Goal: Information Seeking & Learning: Find specific fact

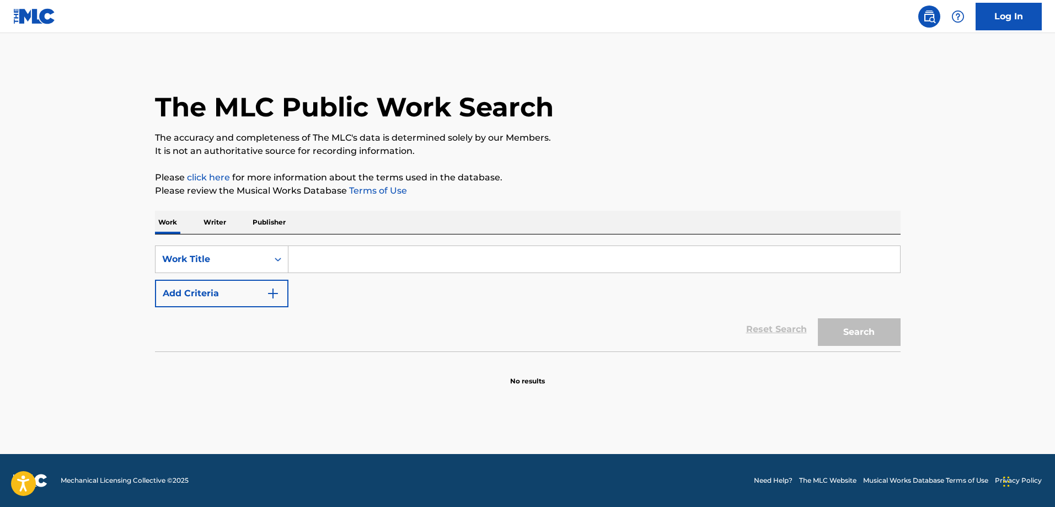
click at [437, 268] on input "Search Form" at bounding box center [595, 259] width 612 height 26
paste input "No Mas Canciones De Amor"
type input "No Mas Canciones De Amor"
drag, startPoint x: 206, startPoint y: 297, endPoint x: 212, endPoint y: 300, distance: 7.4
click at [207, 298] on button "Add Criteria" at bounding box center [221, 294] width 133 height 28
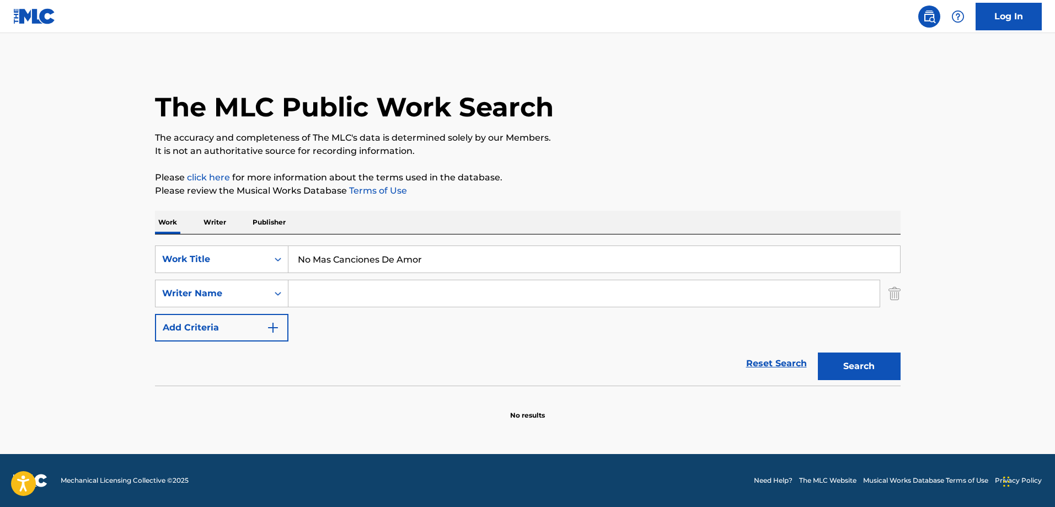
click at [353, 292] on input "Search Form" at bounding box center [584, 293] width 591 height 26
click at [399, 294] on input "Search Form" at bounding box center [584, 293] width 591 height 26
paste input "[PERSON_NAME]"
type input "[PERSON_NAME]"
click at [840, 365] on button "Search" at bounding box center [859, 367] width 83 height 28
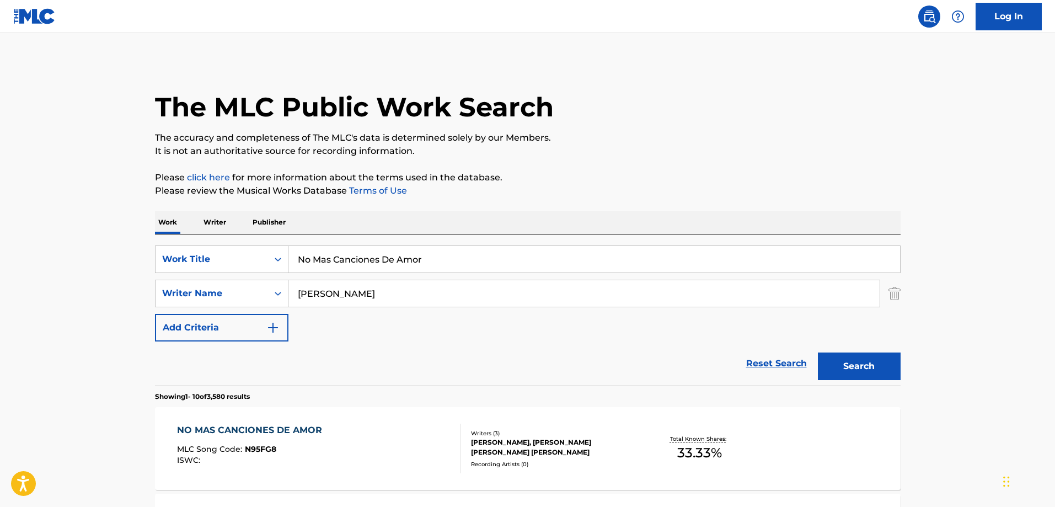
click at [303, 448] on div "MLC Song Code : N95FG8" at bounding box center [252, 450] width 151 height 11
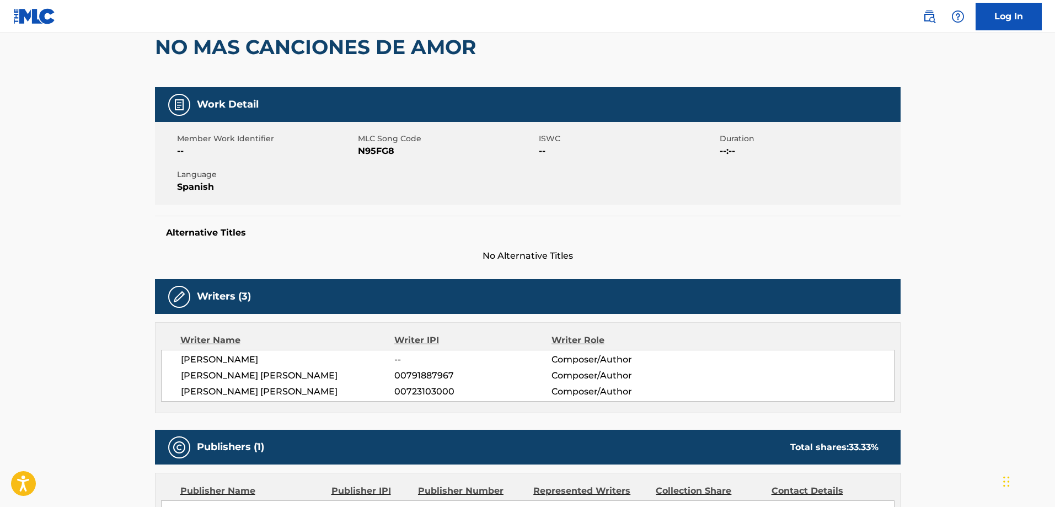
scroll to position [110, 0]
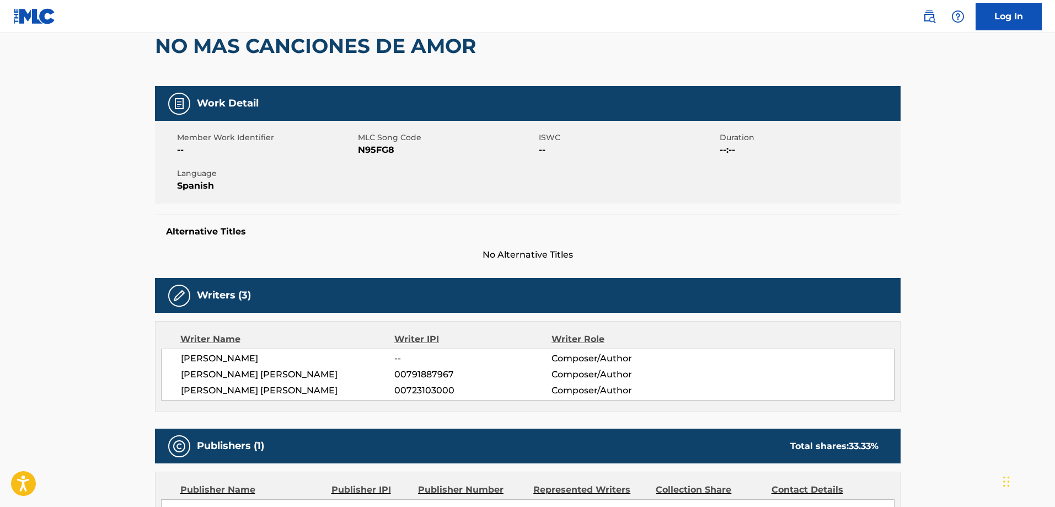
click at [377, 151] on span "N95FG8" at bounding box center [447, 149] width 178 height 13
copy span "N95FG8"
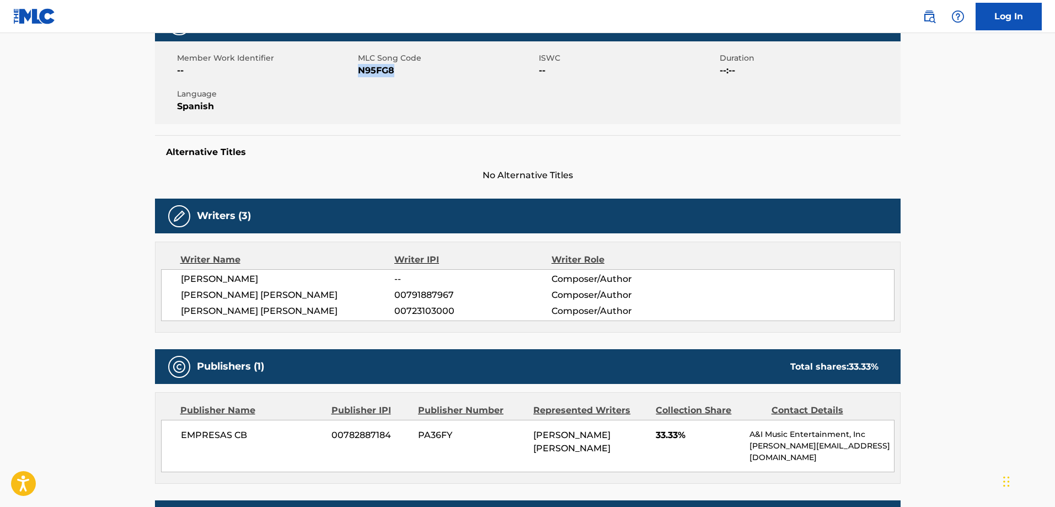
scroll to position [39, 0]
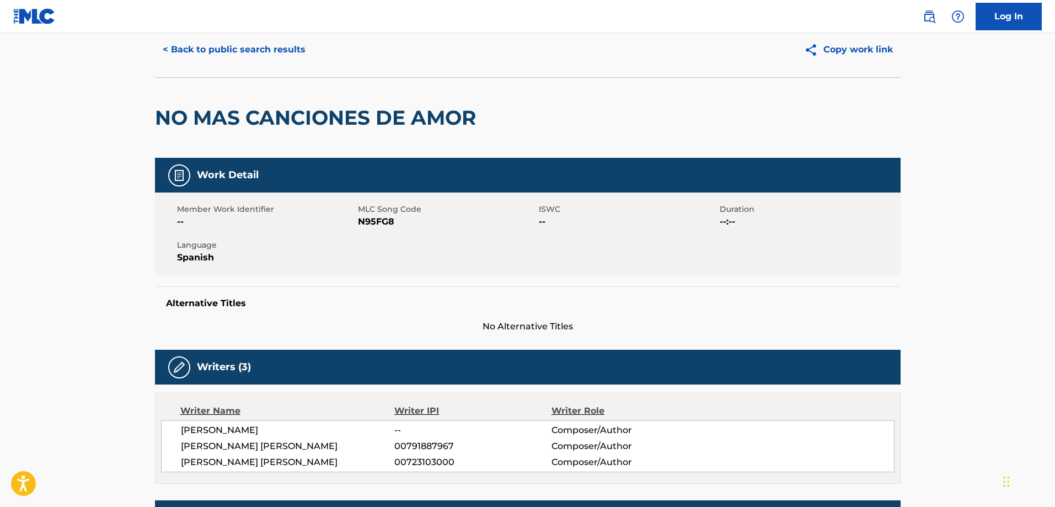
click at [279, 53] on button "< Back to public search results" at bounding box center [234, 50] width 158 height 28
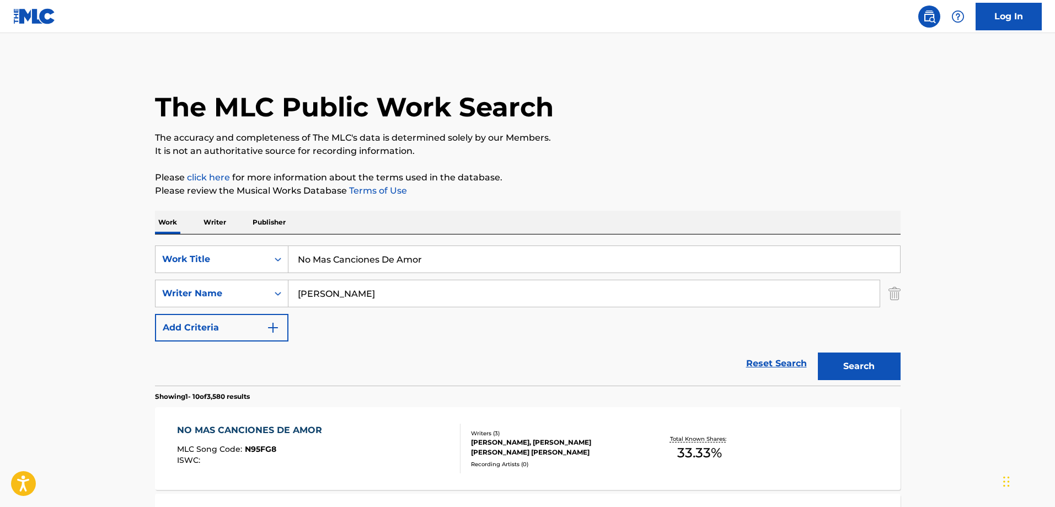
click at [424, 274] on div "SearchWithCriteria7bbbaa2b-4f38-42d3-8934-9926817a083c Work Title No Mas Cancio…" at bounding box center [528, 293] width 746 height 96
paste input "Pa' Que Todo Salga Bien"
type input "Pa' Que Todo Salga Bien"
click at [389, 303] on input "[PERSON_NAME]" at bounding box center [584, 293] width 591 height 26
paste input "[PERSON_NAME]"
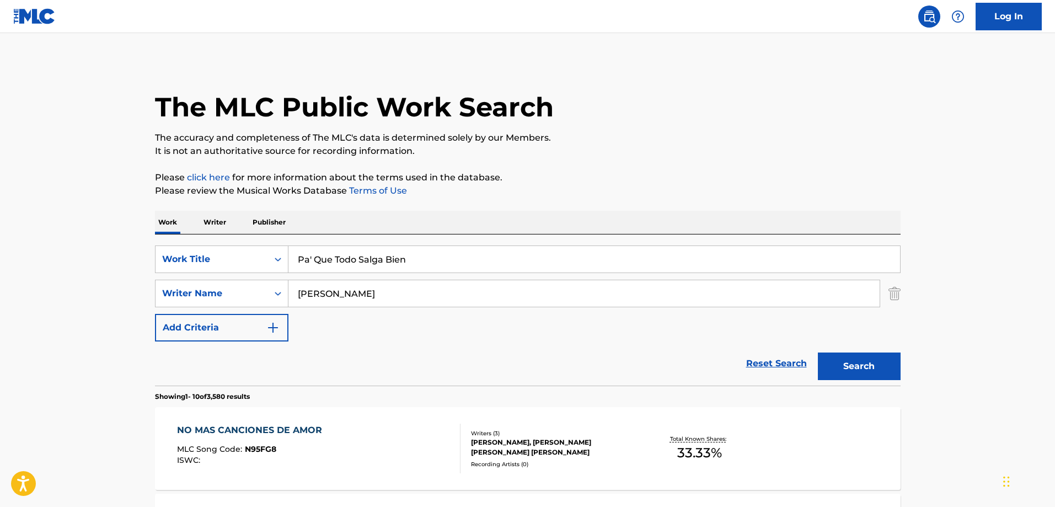
type input "[PERSON_NAME]"
click at [818, 353] on button "Search" at bounding box center [859, 367] width 83 height 28
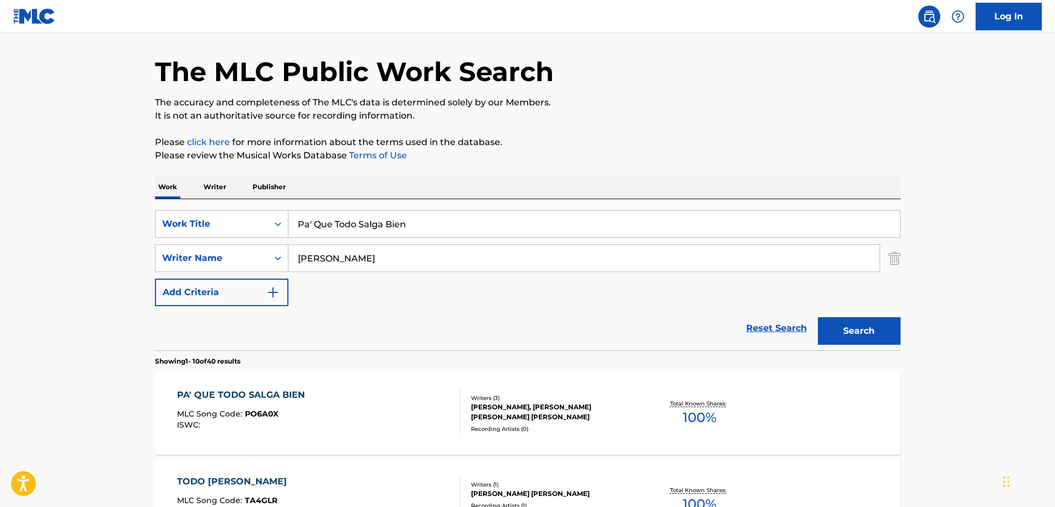
scroll to position [55, 0]
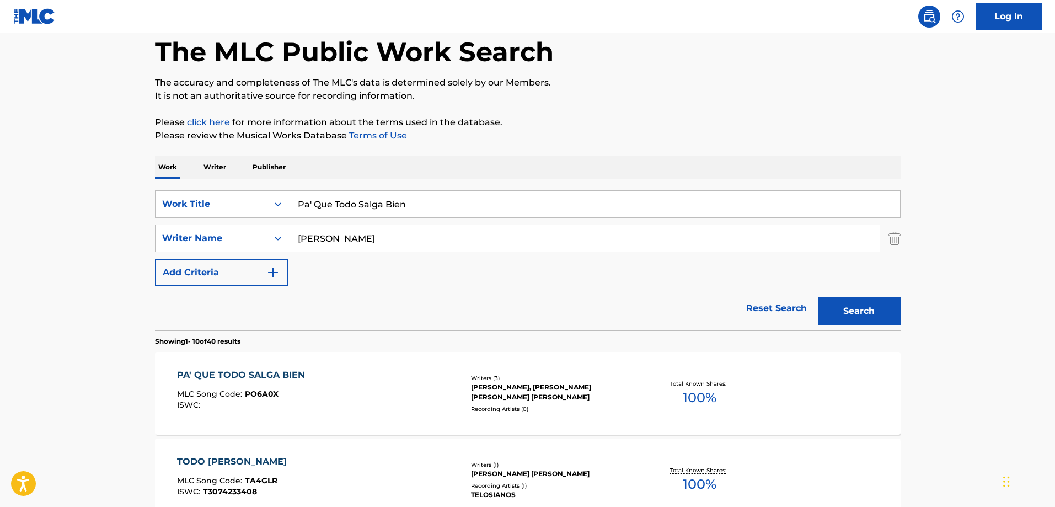
click at [247, 391] on span "PO6A0X" at bounding box center [262, 394] width 34 height 10
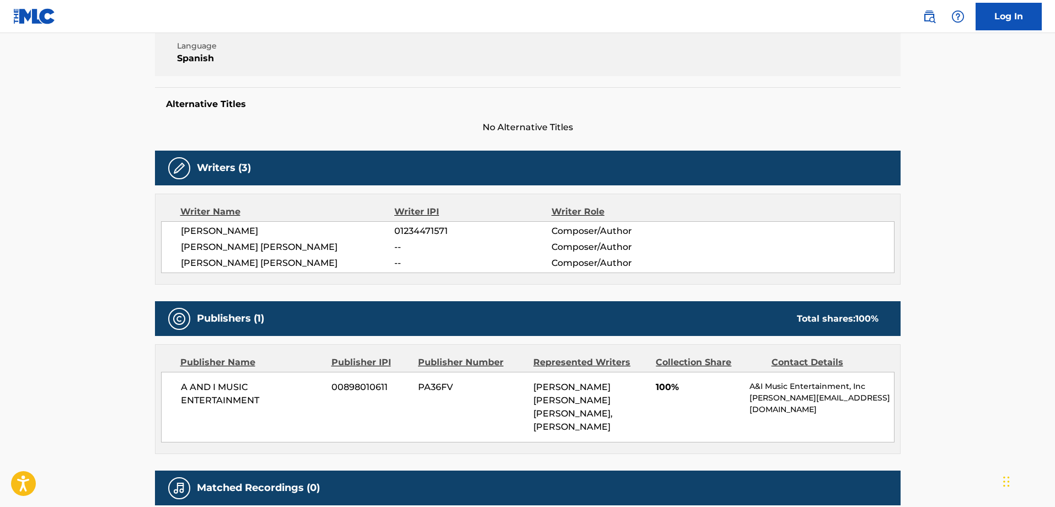
scroll to position [110, 0]
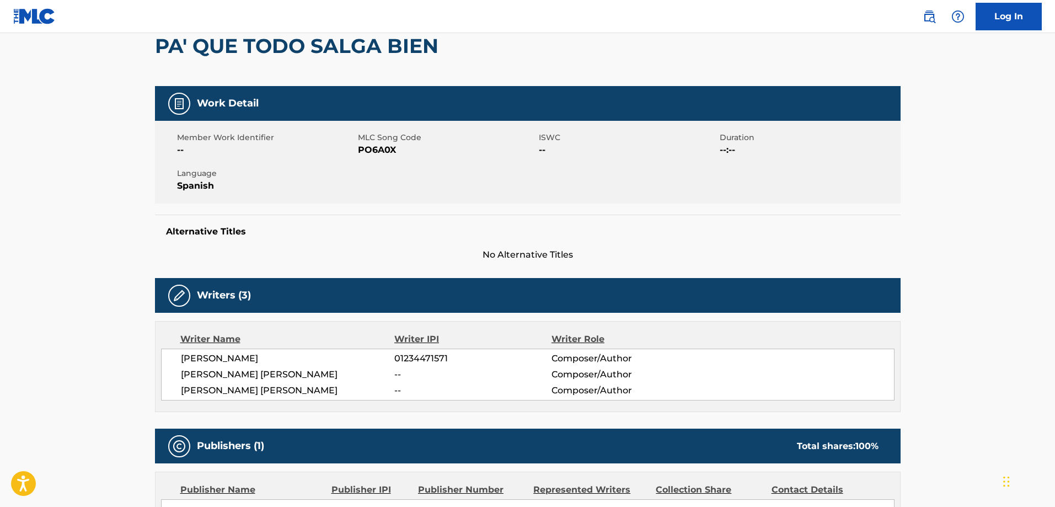
click at [386, 150] on span "PO6A0X" at bounding box center [447, 149] width 178 height 13
copy span "PO6A0X"
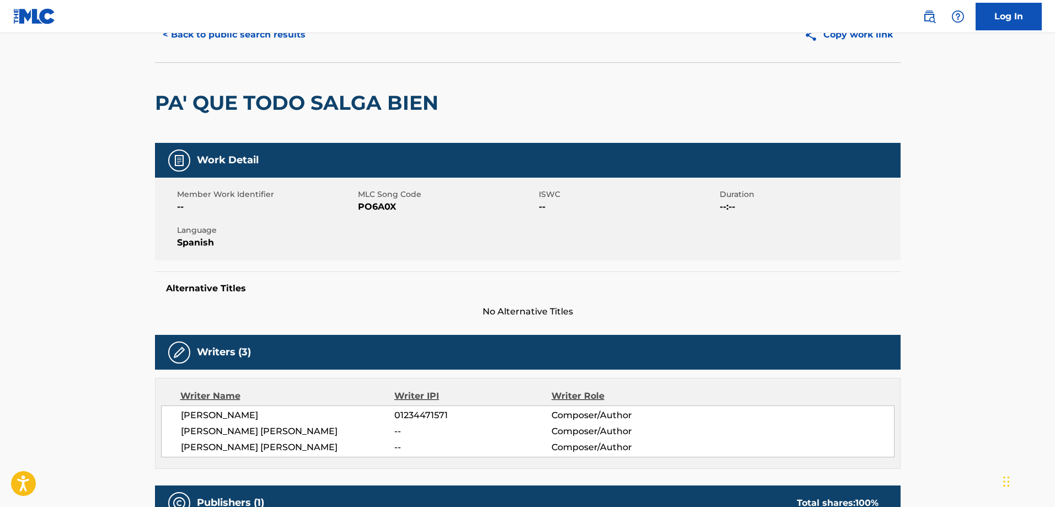
scroll to position [0, 0]
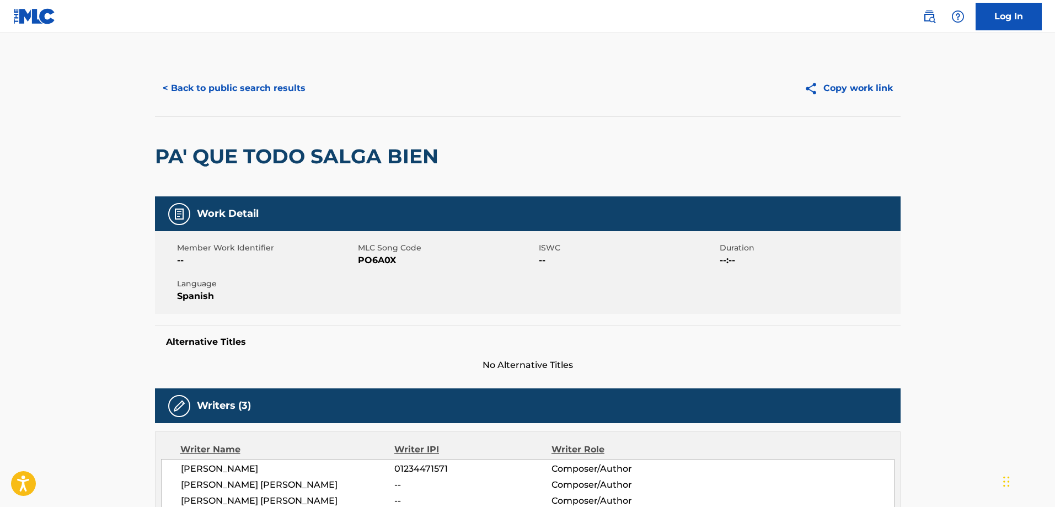
click at [272, 78] on button "< Back to public search results" at bounding box center [234, 88] width 158 height 28
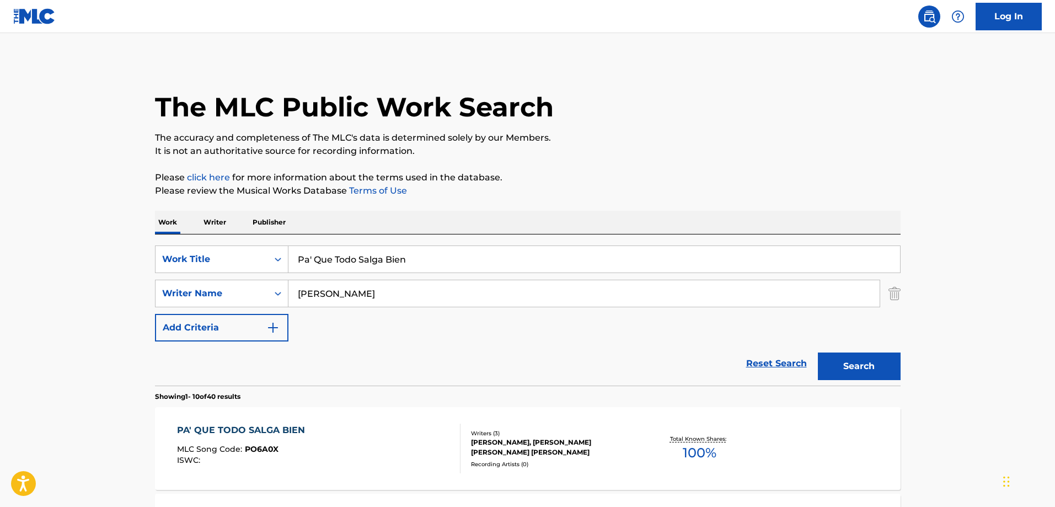
scroll to position [55, 0]
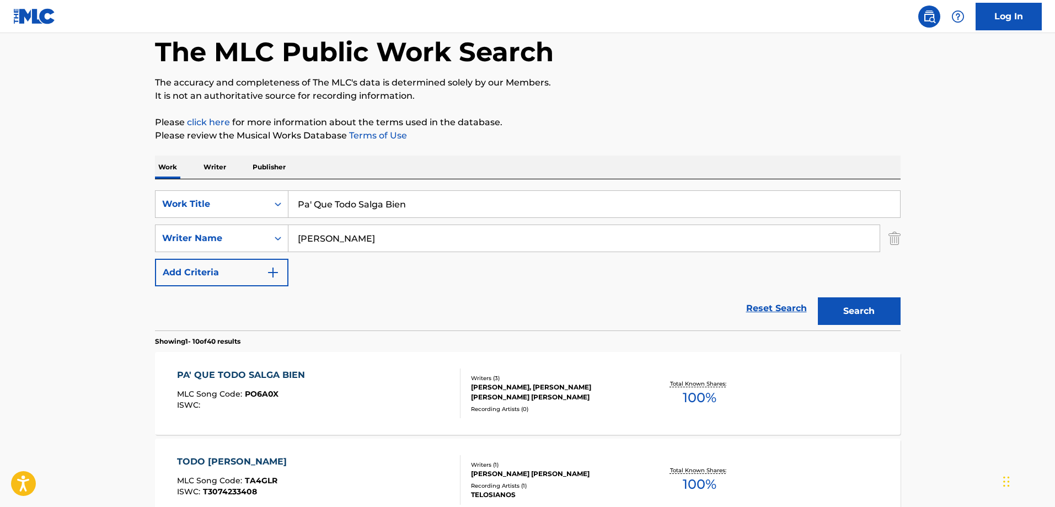
click at [367, 191] on input "Pa' Que Todo Salga Bien" at bounding box center [595, 204] width 612 height 26
paste input "Mi Momento Humilde"
type input "Mi Momento Humilde"
click at [589, 140] on p "Please review the Musical Works Database Terms of Use" at bounding box center [528, 135] width 746 height 13
click at [416, 231] on input "[PERSON_NAME]" at bounding box center [584, 238] width 591 height 26
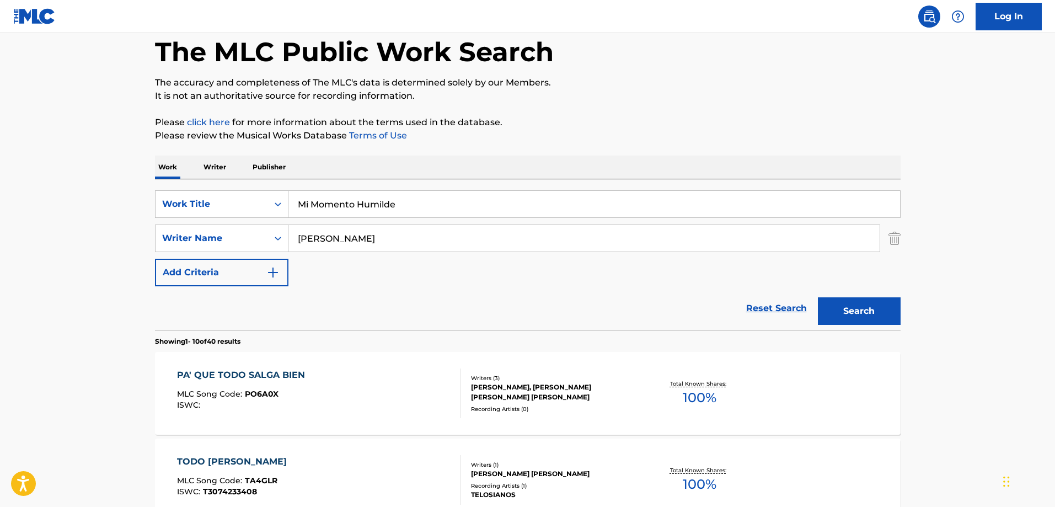
paste input "[PERSON_NAME]"
type input "[PERSON_NAME]"
click at [818, 297] on button "Search" at bounding box center [859, 311] width 83 height 28
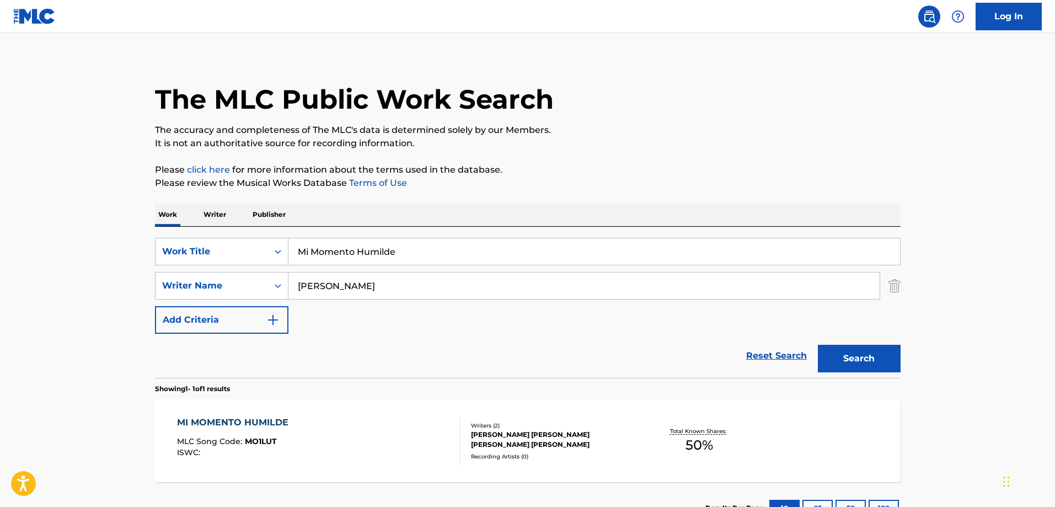
click at [425, 431] on div "MI MOMENTO HUMILDE MLC Song Code : MO1LUT ISWC :" at bounding box center [319, 441] width 284 height 50
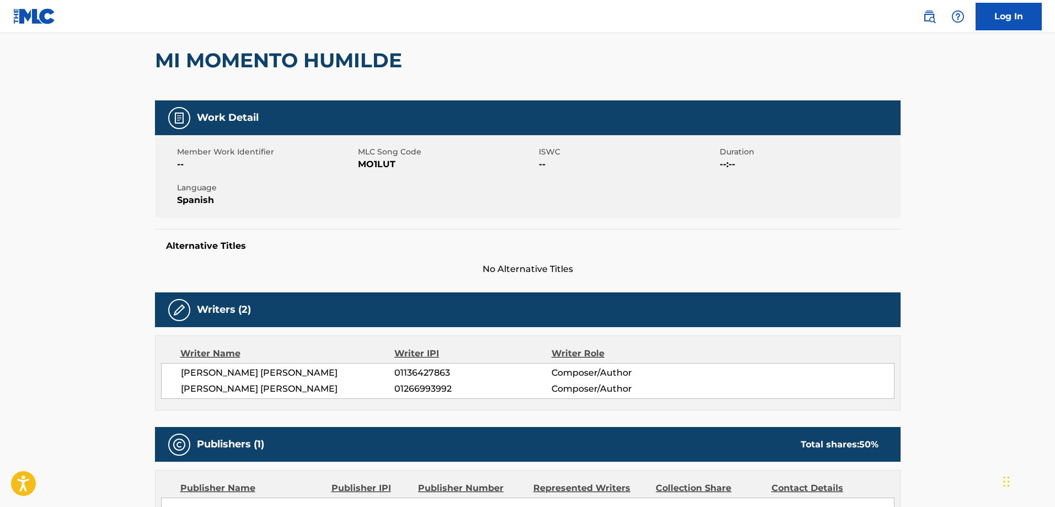
scroll to position [55, 0]
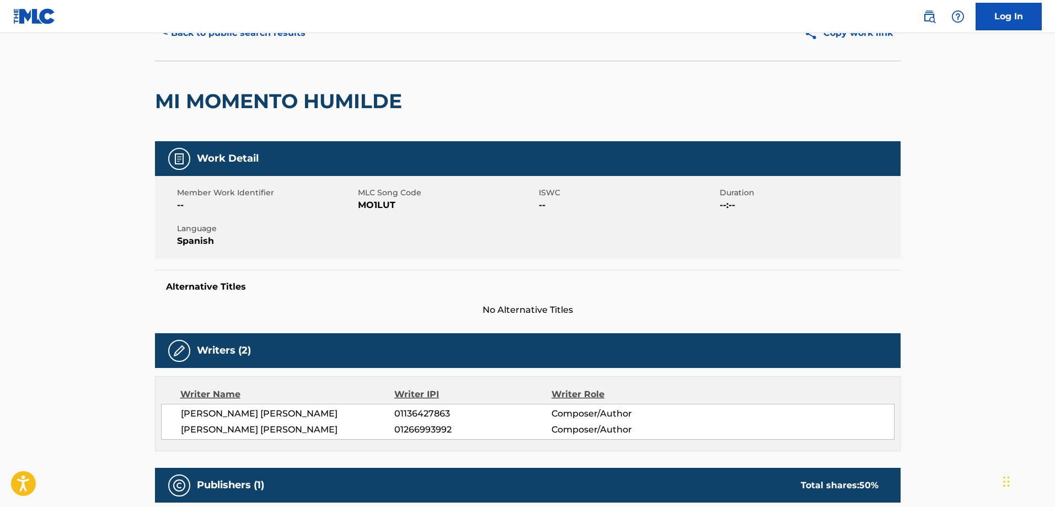
click at [378, 200] on span "MO1LUT" at bounding box center [447, 205] width 178 height 13
copy span "MO1LUT"
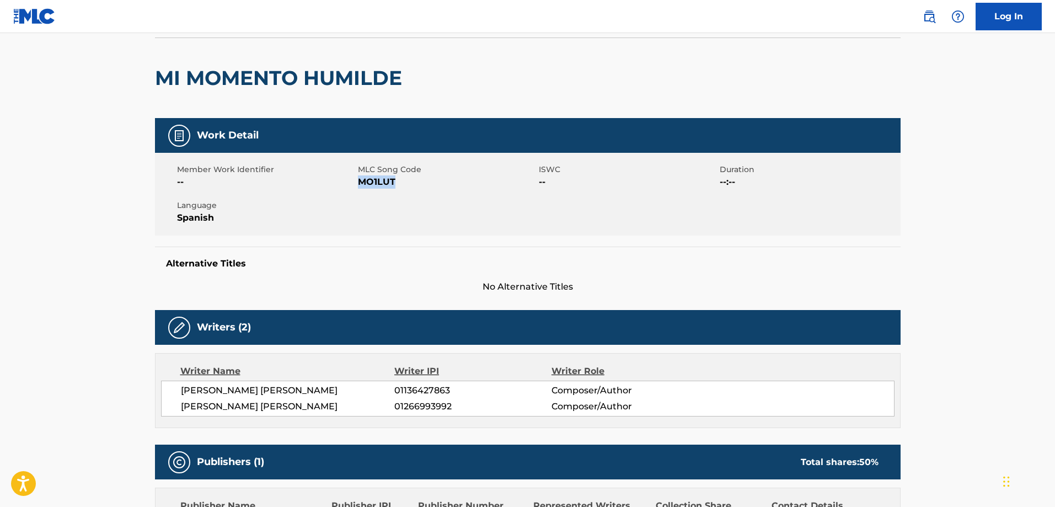
scroll to position [78, 0]
